Goal: Navigation & Orientation: Find specific page/section

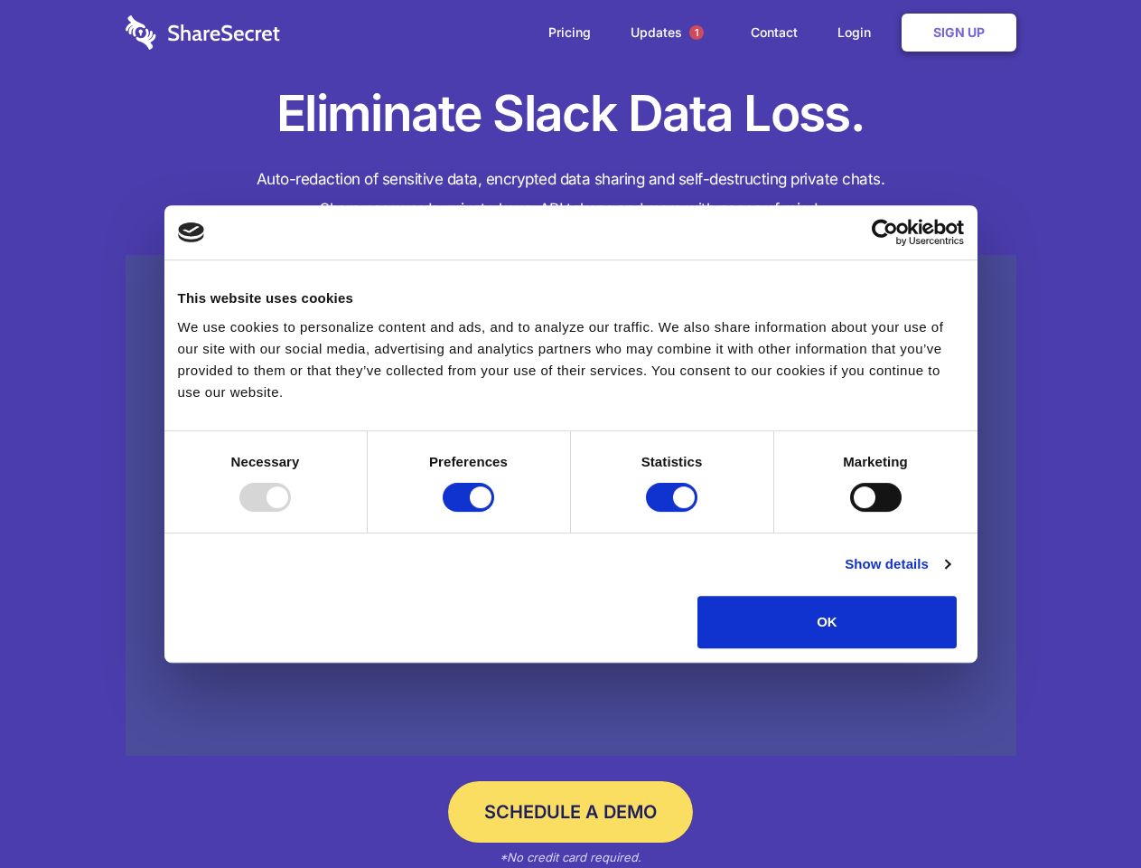
click at [291, 512] on div at bounding box center [265, 497] width 52 height 29
click at [494, 512] on input "Preferences" at bounding box center [469, 497] width 52 height 29
checkbox input "false"
click at [674, 512] on input "Statistics" at bounding box center [672, 497] width 52 height 29
checkbox input "false"
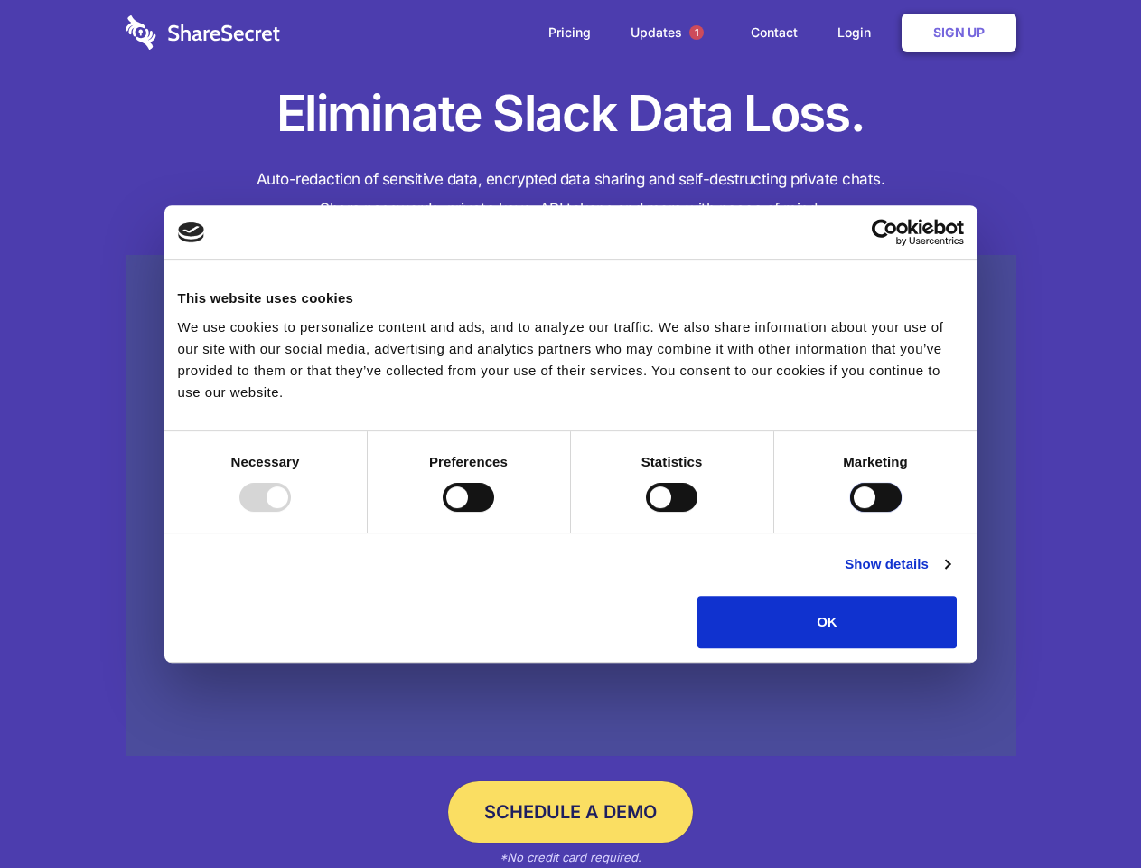
click at [850, 512] on input "Marketing" at bounding box center [876, 497] width 52 height 29
checkbox input "true"
click at [950, 575] on link "Show details" at bounding box center [897, 564] width 105 height 22
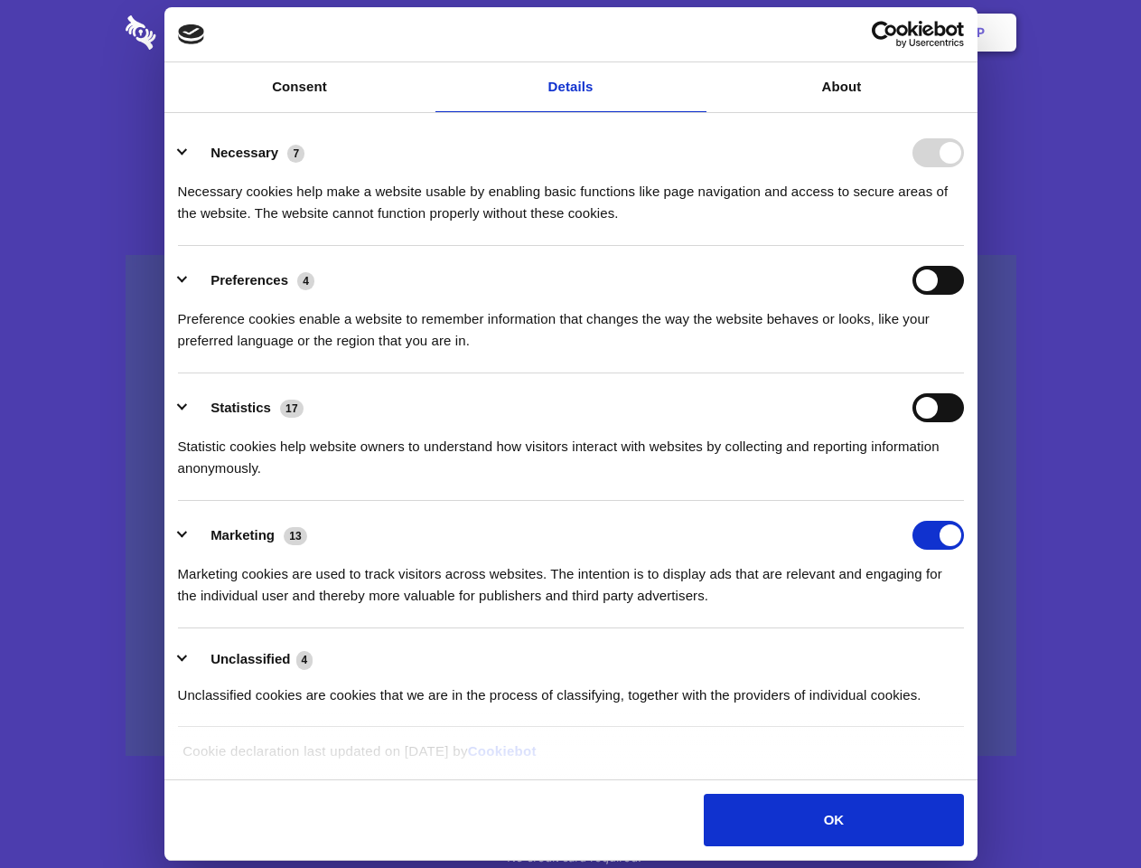
click at [964, 224] on div "Necessary cookies help make a website usable by enabling basic functions like p…" at bounding box center [571, 195] width 786 height 57
click at [696, 33] on span "1" at bounding box center [697, 32] width 14 height 14
